Goal: Navigation & Orientation: Find specific page/section

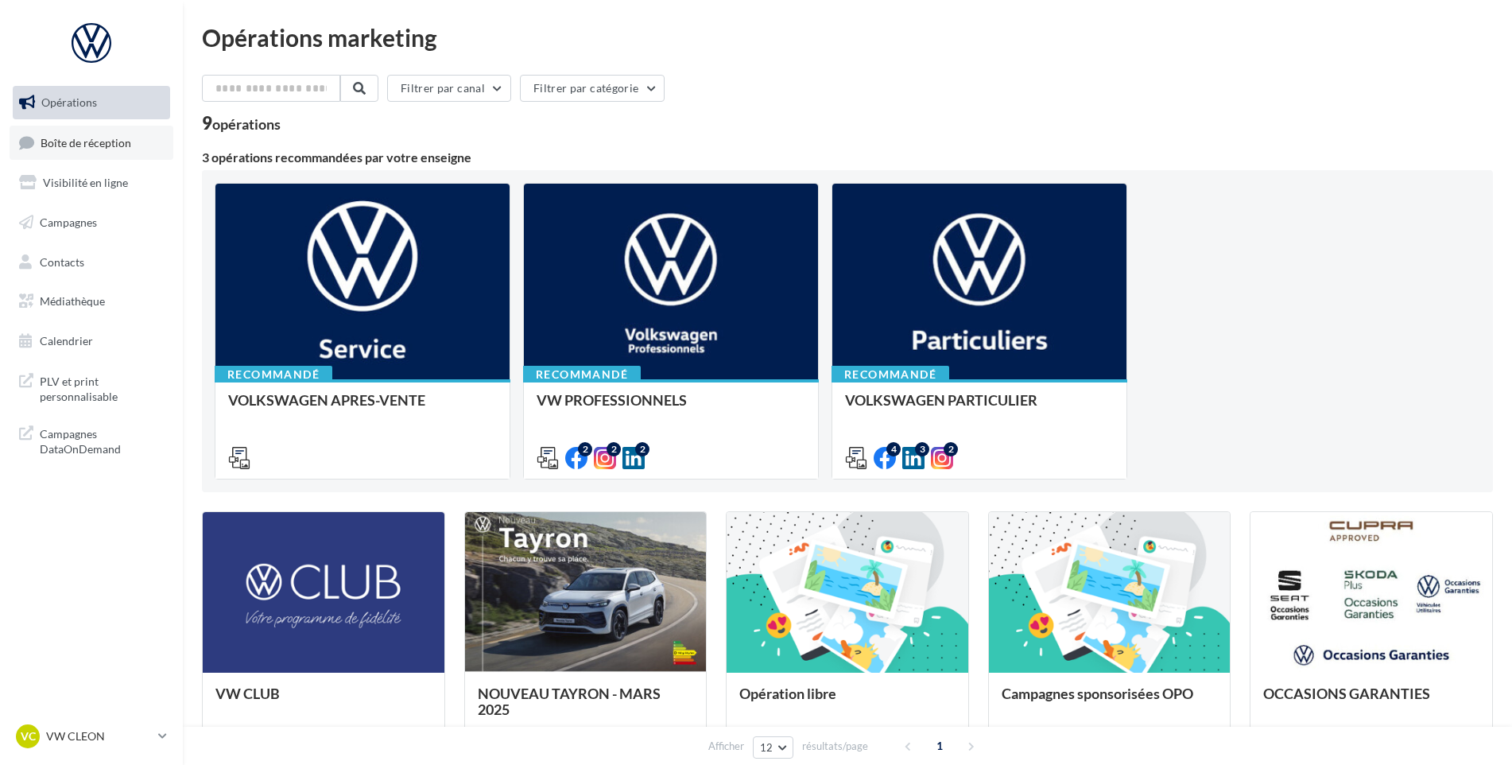
click at [87, 145] on span "Boîte de réception" at bounding box center [86, 142] width 91 height 14
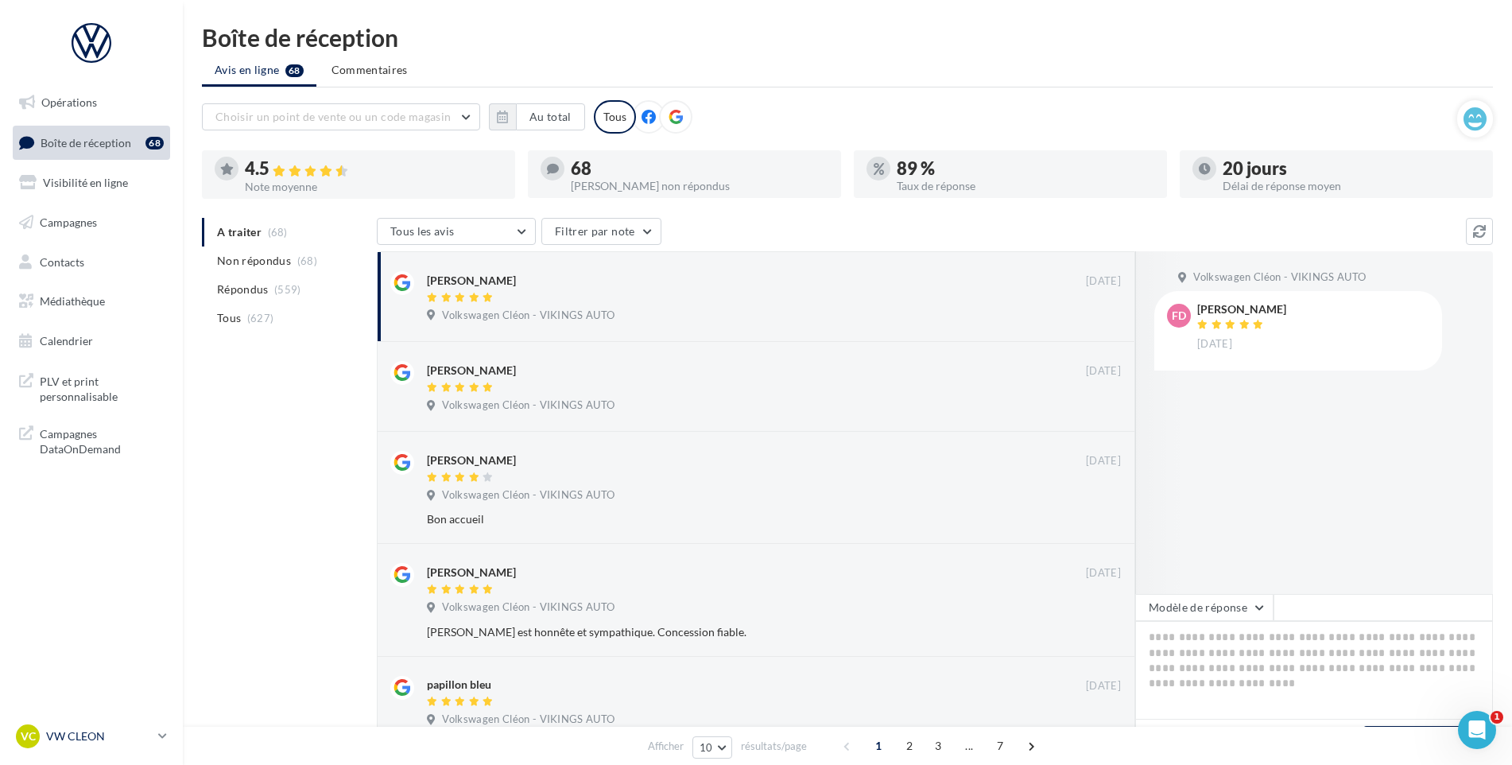
click at [130, 737] on p "VW CLEON" at bounding box center [99, 736] width 106 height 16
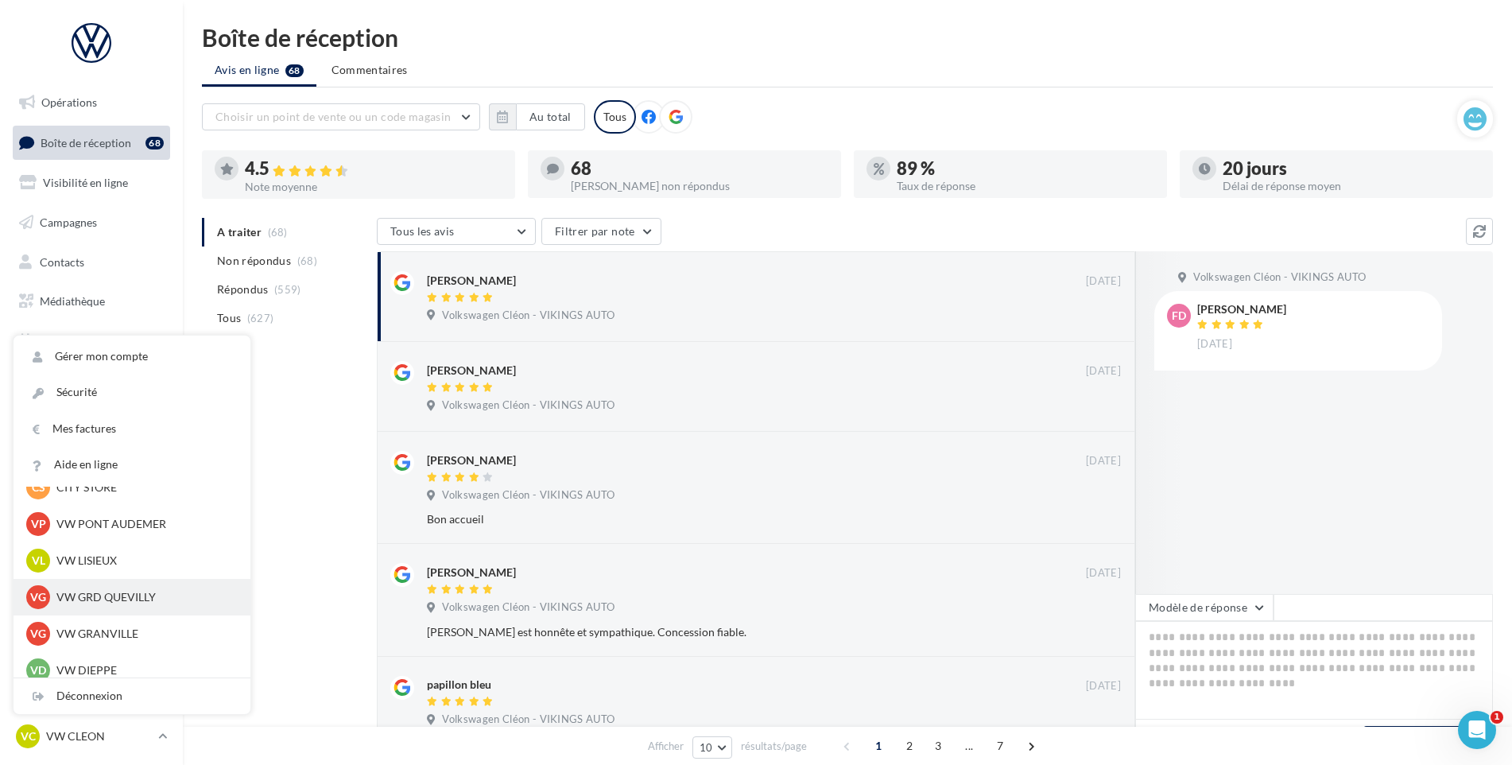
scroll to position [477, 0]
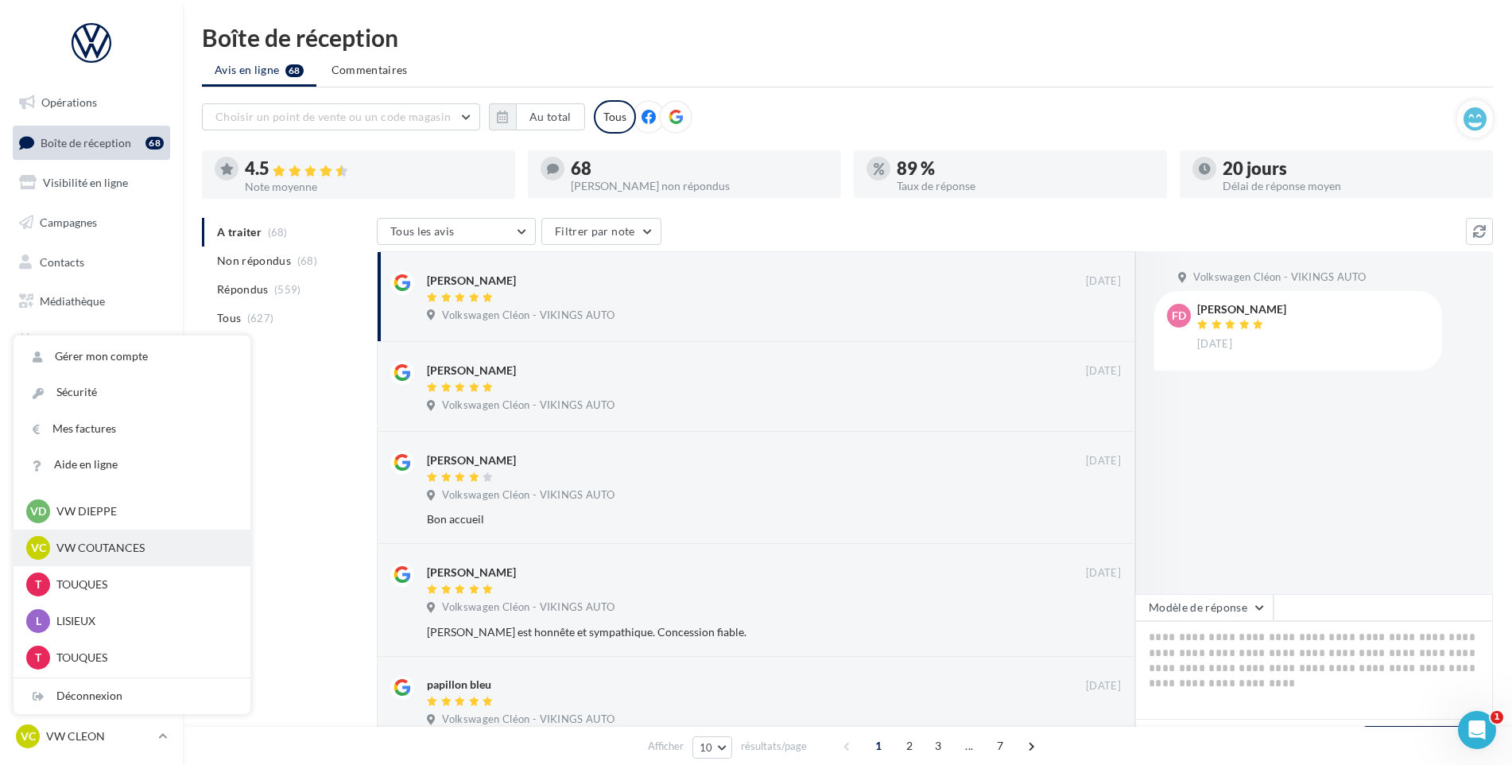
click at [127, 548] on p "VW COUTANCES" at bounding box center [143, 548] width 175 height 16
